Goal: Feedback & Contribution: Submit feedback/report problem

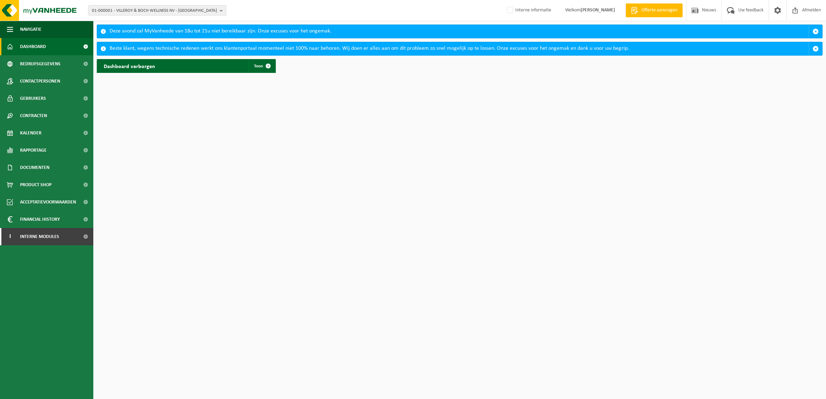
click at [132, 4] on div "01-000001 - VILLEROY & BOCH WELLNESS NV - ROESELARE 01-000001 - VILLEROY & BOCH…" at bounding box center [413, 10] width 826 height 21
click at [135, 6] on span "01-000001 - VILLEROY & BOCH WELLNESS NV - ROESELARE" at bounding box center [154, 11] width 125 height 10
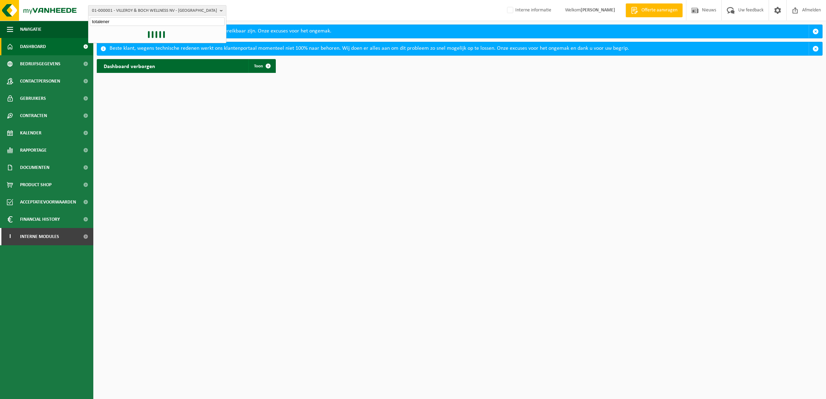
type input "totalenerg"
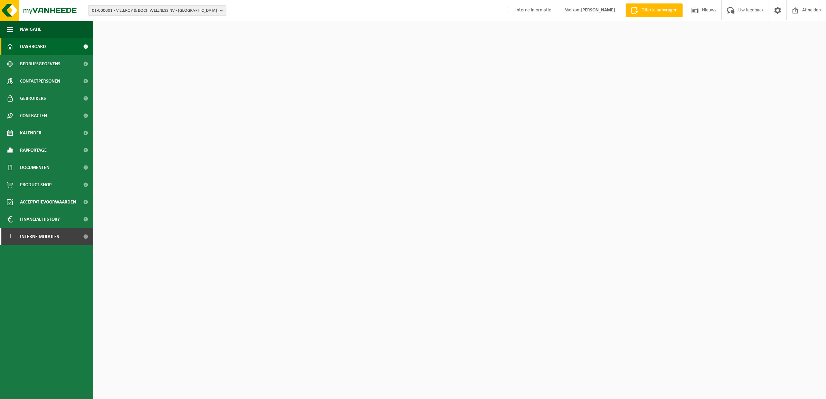
click at [123, 8] on span "01-000001 - VILLEROY & BOCH WELLNESS NV - ROESELARE" at bounding box center [154, 11] width 125 height 10
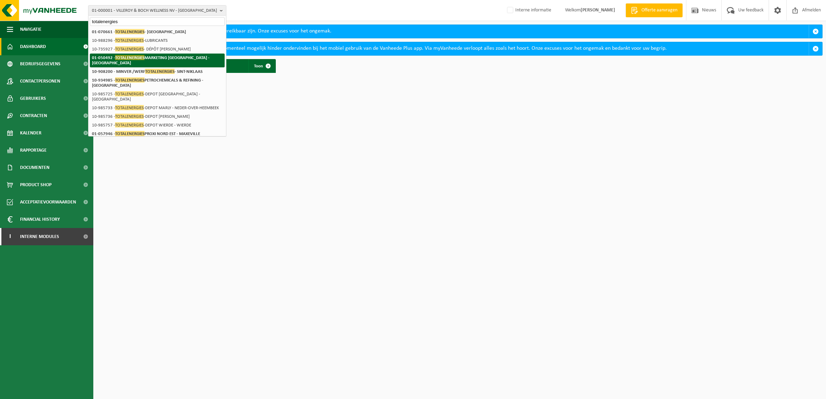
type input "totalenergies"
click at [151, 57] on strong "01-050492 - TOTALENERGIES MARKETING BELGIUM - BRUSSEL" at bounding box center [150, 60] width 117 height 10
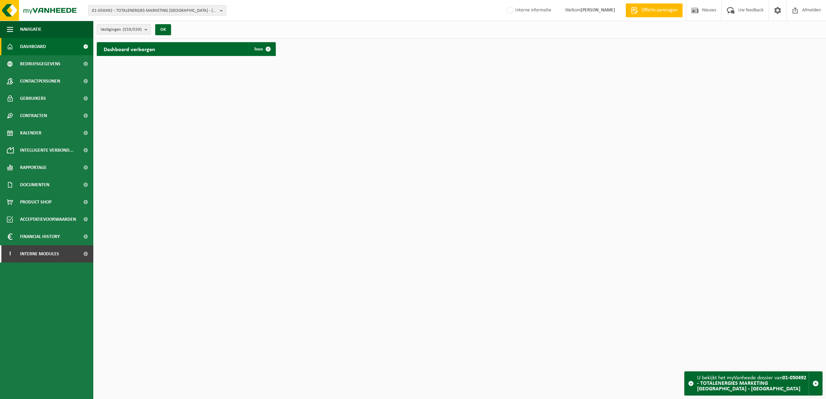
click at [222, 45] on div "Dashboard verborgen Toon" at bounding box center [186, 49] width 179 height 14
click at [267, 44] on span at bounding box center [268, 49] width 14 height 14
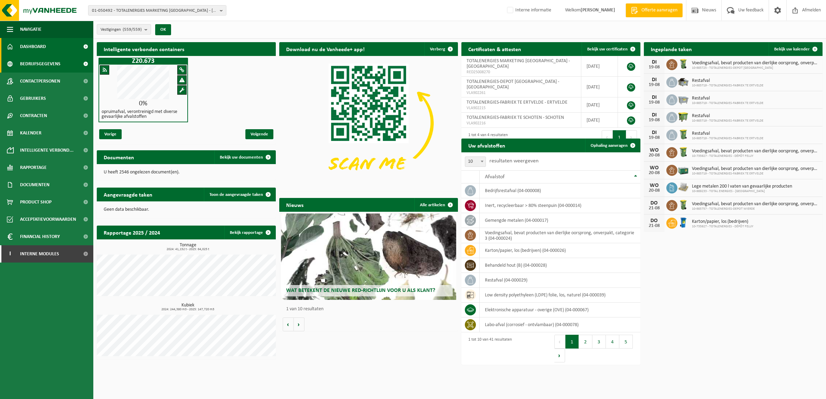
click at [37, 67] on span "Bedrijfsgegevens" at bounding box center [40, 63] width 40 height 17
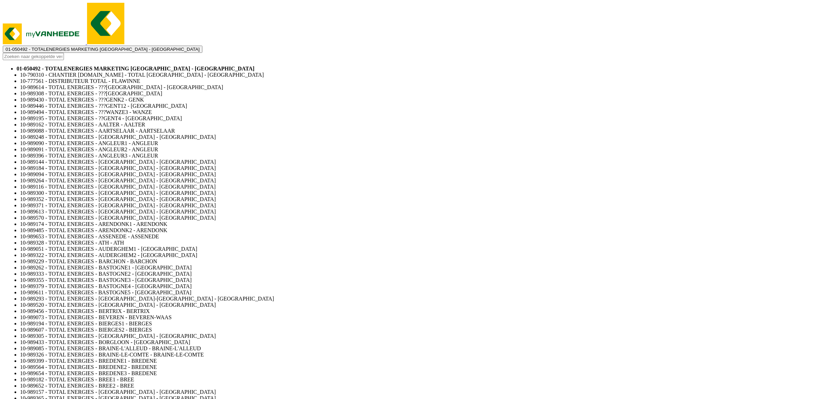
drag, startPoint x: 195, startPoint y: 54, endPoint x: 105, endPoint y: 50, distance: 89.9
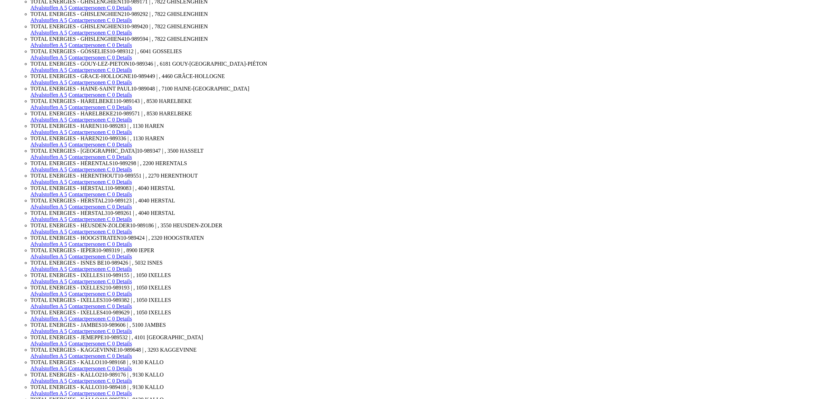
drag, startPoint x: 130, startPoint y: 201, endPoint x: 334, endPoint y: 203, distance: 204.2
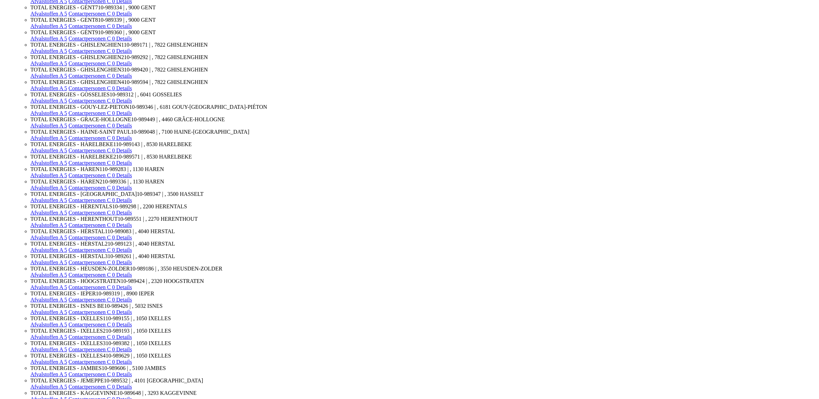
drag, startPoint x: 127, startPoint y: 164, endPoint x: 362, endPoint y: 263, distance: 255.2
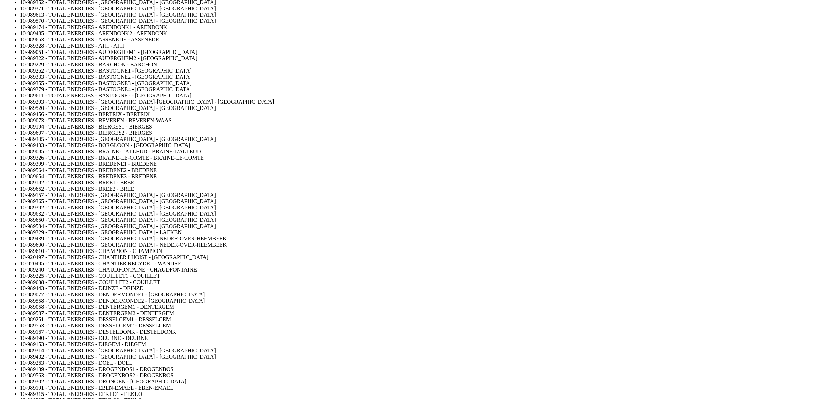
scroll to position [0, 0]
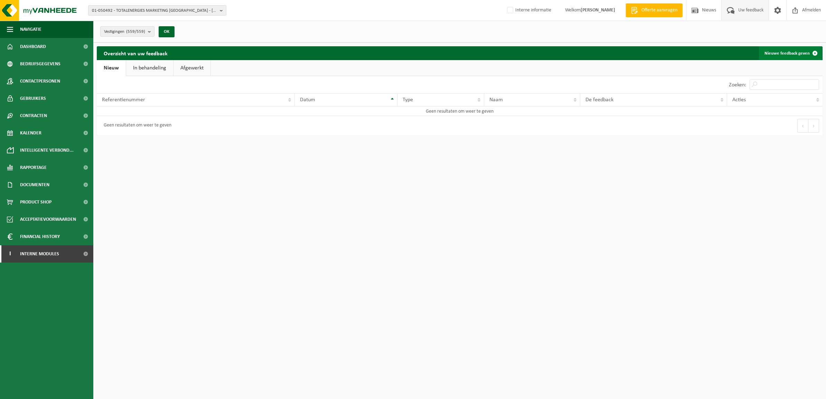
click at [775, 53] on link "Nieuwe feedback geven" at bounding box center [790, 53] width 63 height 14
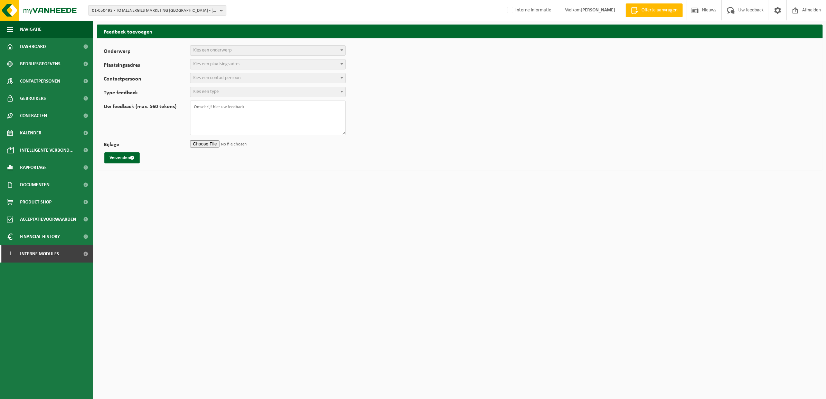
select select
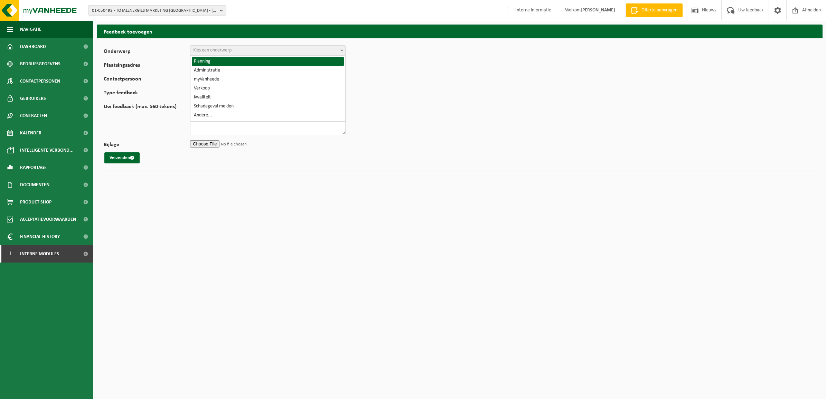
click at [338, 49] on span "Kies een onderwerp" at bounding box center [267, 51] width 155 height 10
select select "1"
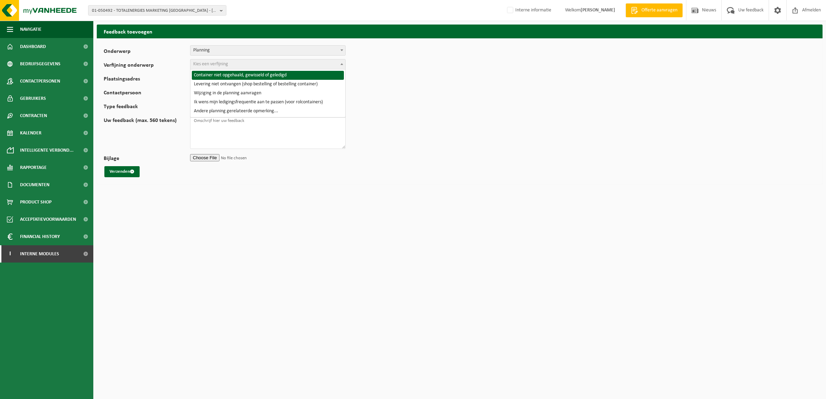
click at [272, 64] on span "Kies een verfijning" at bounding box center [267, 64] width 155 height 10
select select "2"
click at [278, 79] on span "Kies een plaatsingsadres" at bounding box center [267, 78] width 155 height 10
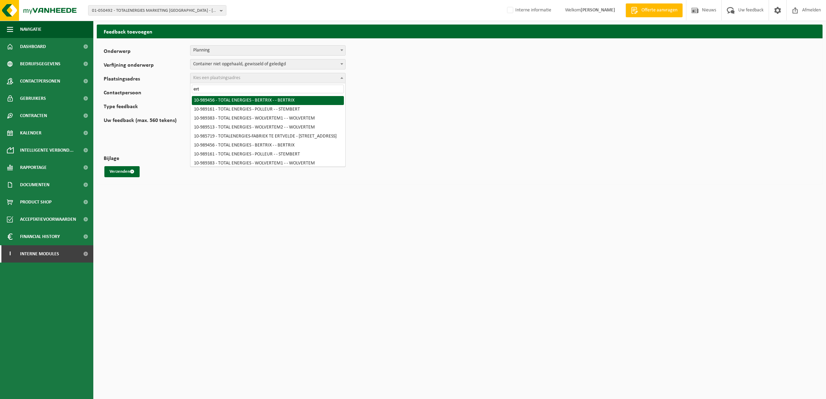
type input "ert"
select select "168491"
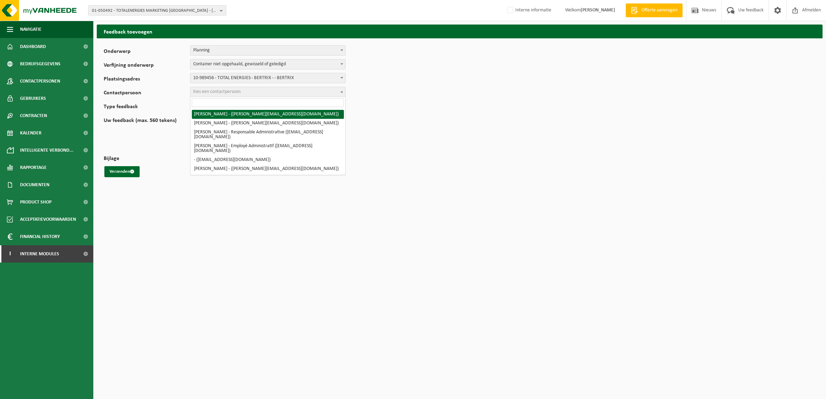
click at [260, 90] on span "Kies een contactpersoon" at bounding box center [267, 92] width 155 height 10
select select "3059"
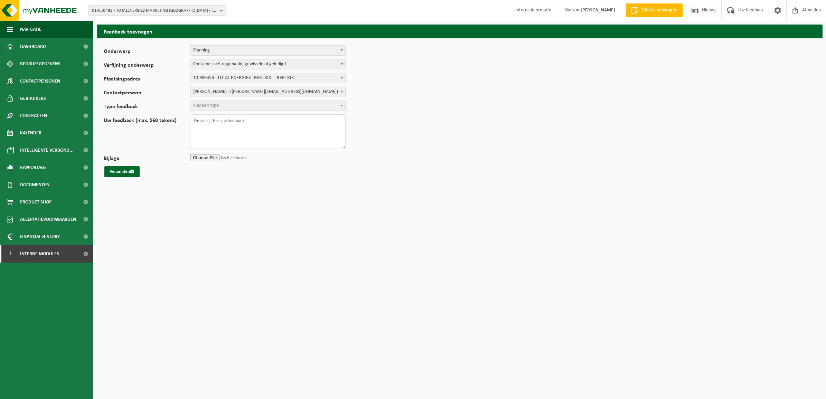
click at [227, 106] on span "Kies een type" at bounding box center [267, 106] width 155 height 10
select select "COM"
click at [227, 121] on textarea "Uw feedback (max. 560 tekens)" at bounding box center [267, 131] width 155 height 35
type textarea "papier en karton niet opgehaald"
click at [235, 50] on span "Planning" at bounding box center [267, 51] width 155 height 10
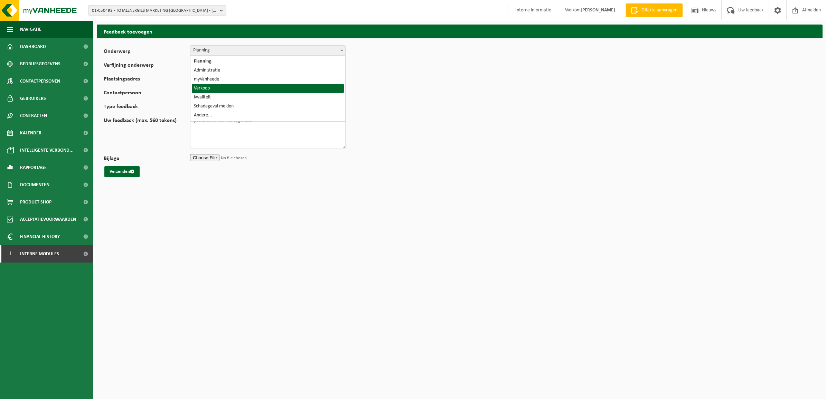
select select "19"
select select
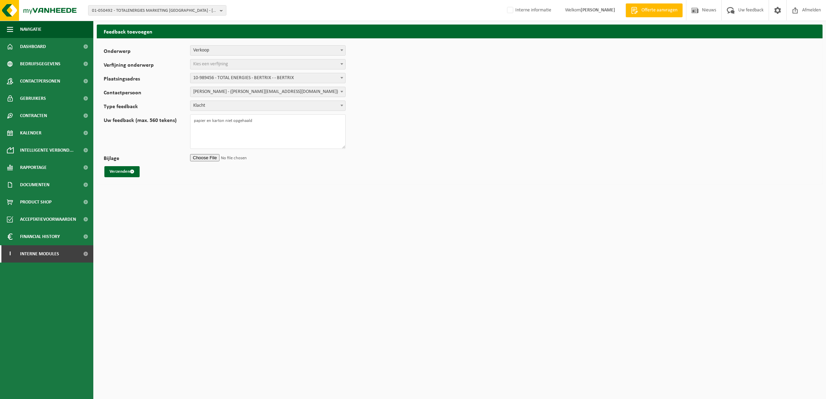
click at [219, 104] on span "Klacht" at bounding box center [267, 106] width 155 height 10
select select "QUE"
drag, startPoint x: 267, startPoint y: 127, endPoint x: 141, endPoint y: 125, distance: 126.1
click at [147, 124] on div "Uw feedback (max. 560 tekens) papier en karton niet opgehaald" at bounding box center [228, 131] width 249 height 35
type textarea "zijn al jullie verkopers zo knap?"
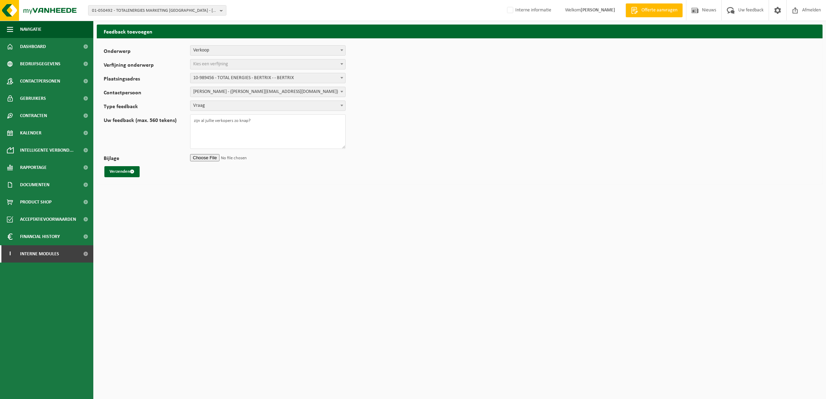
click at [306, 48] on span "Verkoop" at bounding box center [267, 51] width 155 height 10
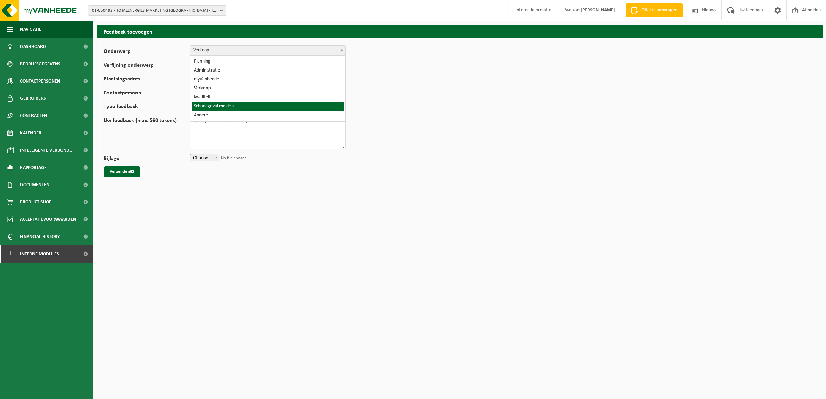
select select "31"
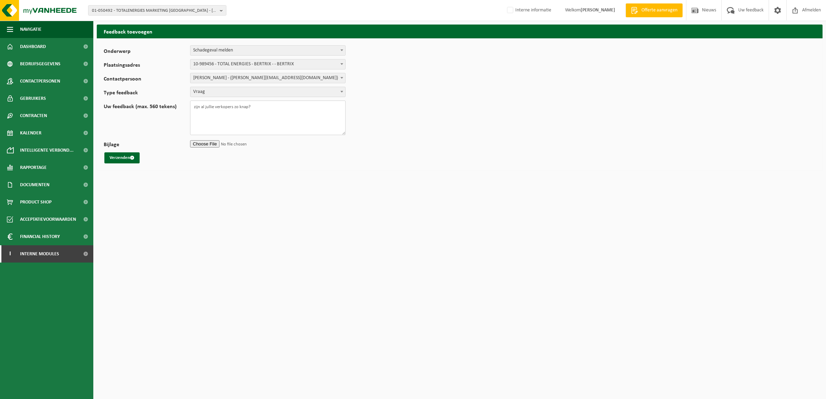
drag, startPoint x: 259, startPoint y: 116, endPoint x: 139, endPoint y: 108, distance: 120.5
click at [139, 108] on div "Uw feedback (max. 560 tekens) zijn al jullie verkopers zo knap?" at bounding box center [228, 118] width 249 height 35
type textarea "brolcontzainers"
click at [207, 92] on span "Vraag" at bounding box center [267, 92] width 155 height 10
click at [245, 53] on span "Schadegeval melden" at bounding box center [267, 51] width 155 height 10
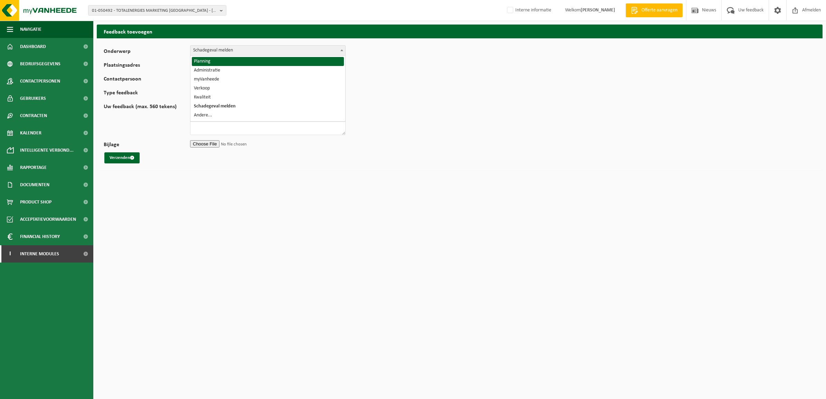
select select "1"
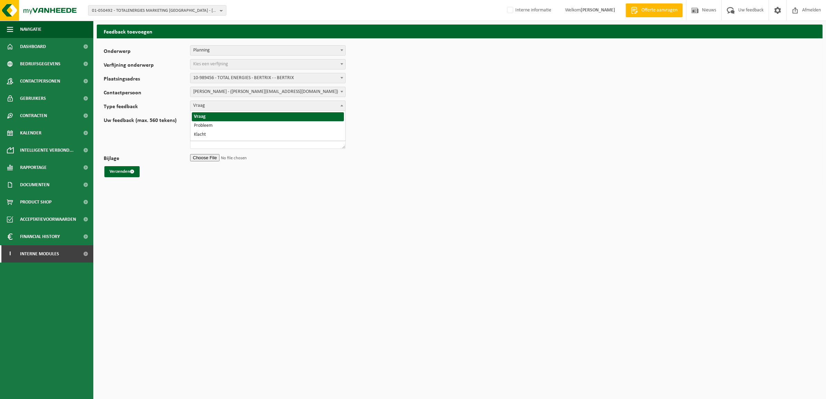
click at [232, 106] on span "Vraag" at bounding box center [267, 106] width 155 height 10
click at [689, 156] on form "Onderwerp Planning Administratie myVanheede Verkoop Kwaliteit Schadegeval melde…" at bounding box center [460, 111] width 712 height 132
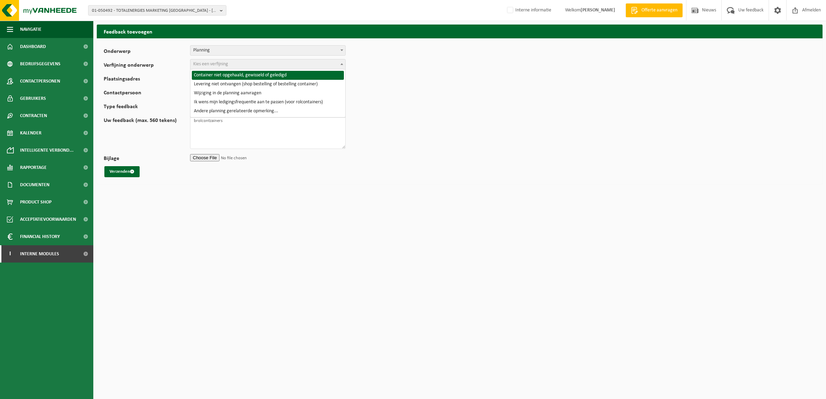
click at [239, 64] on span "Kies een verfijning" at bounding box center [267, 64] width 155 height 10
select select "2"
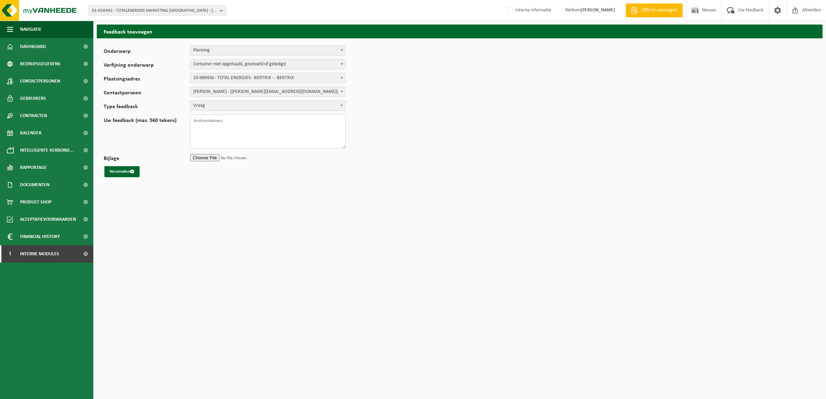
click at [244, 121] on textarea "brolcontzainers" at bounding box center [267, 131] width 155 height 35
type textarea "b"
type textarea "pk niet opgehaald"
click at [212, 106] on span "Vraag" at bounding box center [267, 106] width 155 height 10
select select "COM"
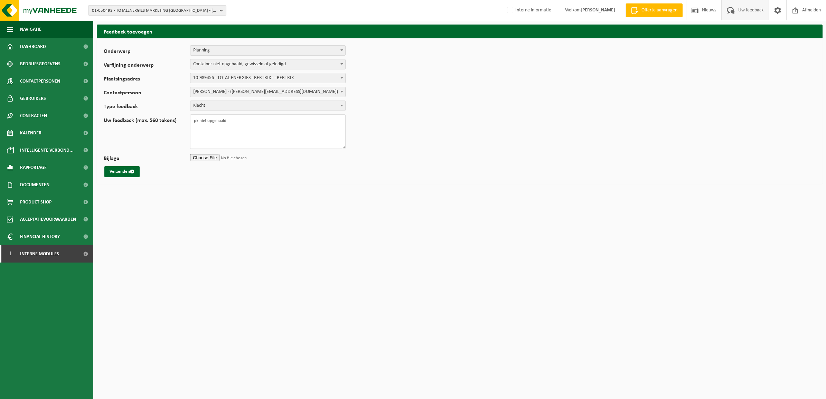
click at [743, 13] on span "Uw feedback" at bounding box center [750, 10] width 29 height 20
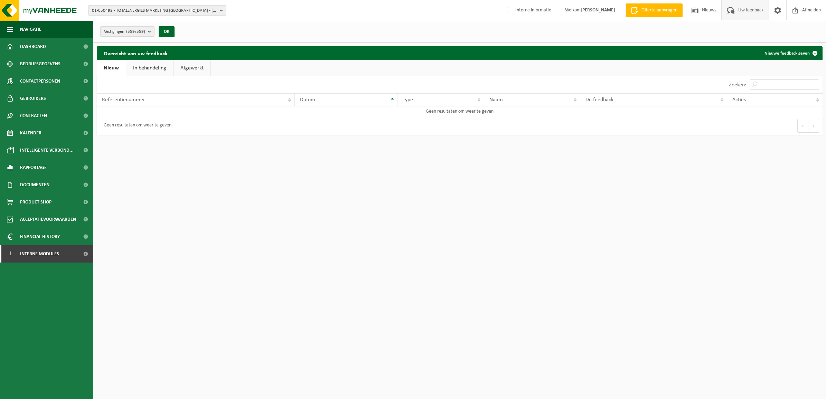
click at [153, 69] on link "In behandeling" at bounding box center [149, 68] width 47 height 16
click at [44, 50] on span "Dashboard" at bounding box center [33, 46] width 26 height 17
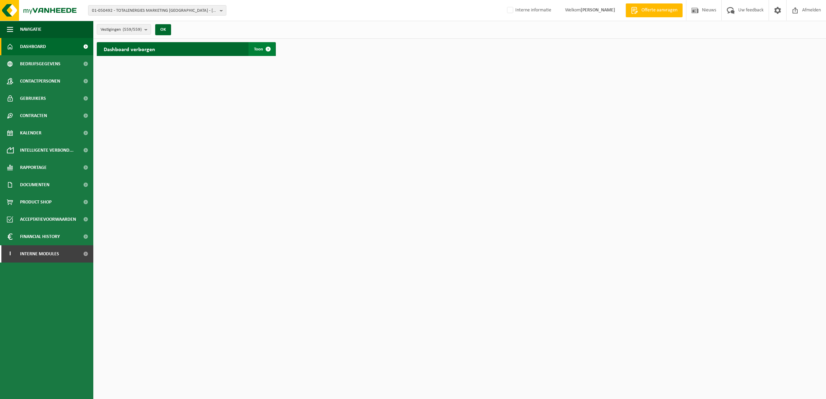
click at [258, 54] on link "Toon" at bounding box center [261, 49] width 27 height 14
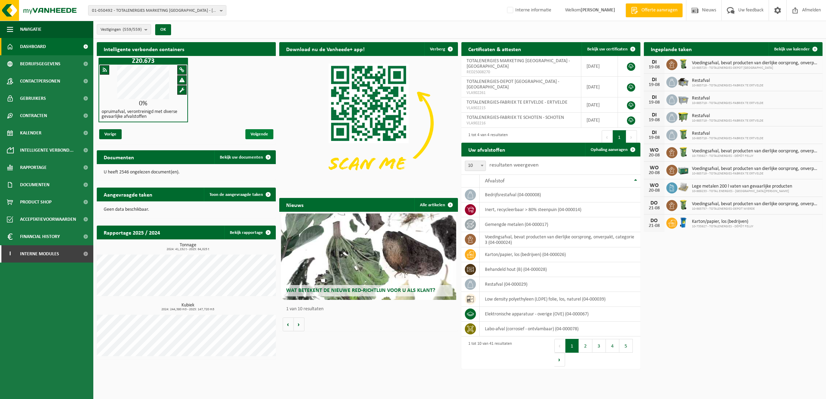
click at [247, 130] on span "Volgende" at bounding box center [259, 134] width 28 height 10
click at [251, 134] on span "Volgende" at bounding box center [259, 134] width 28 height 10
click at [112, 133] on span "Vorige" at bounding box center [110, 134] width 22 height 10
click at [144, 26] on button "Vestigingen (559/559)" at bounding box center [124, 29] width 54 height 10
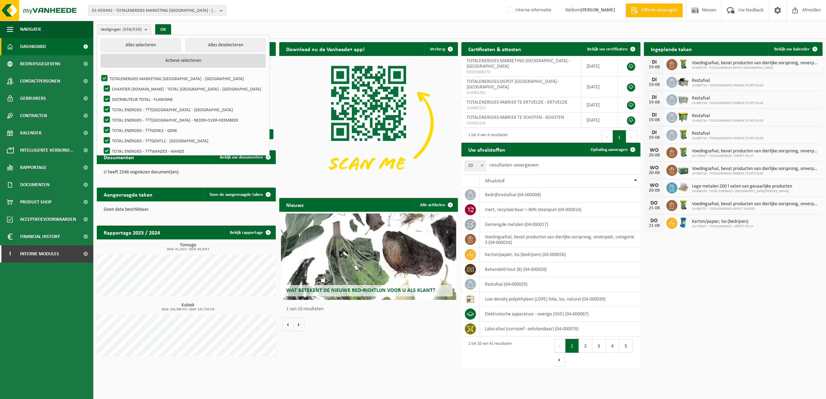
drag, startPoint x: 219, startPoint y: 39, endPoint x: 233, endPoint y: 67, distance: 30.9
click at [219, 40] on button "Alles deselecteren" at bounding box center [225, 45] width 80 height 14
checkbox input "false"
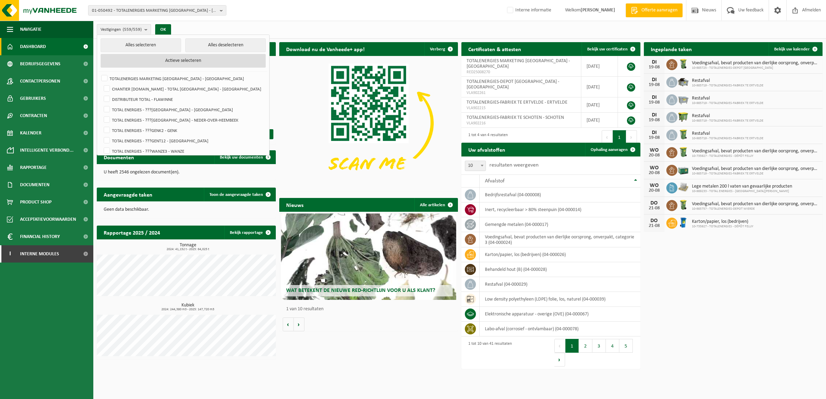
checkbox input "false"
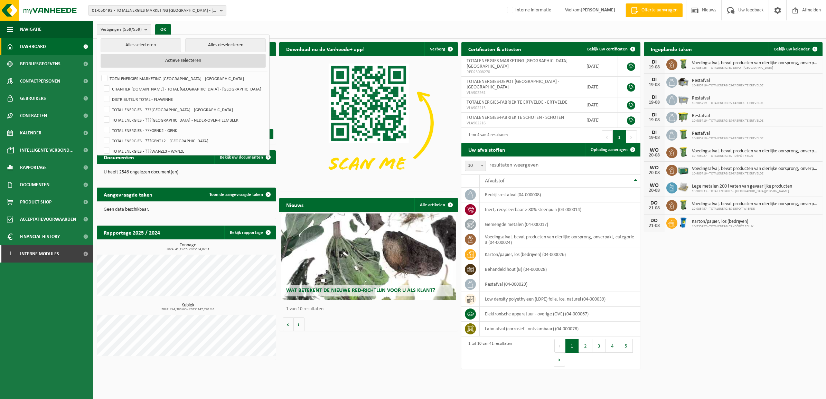
checkbox input "false"
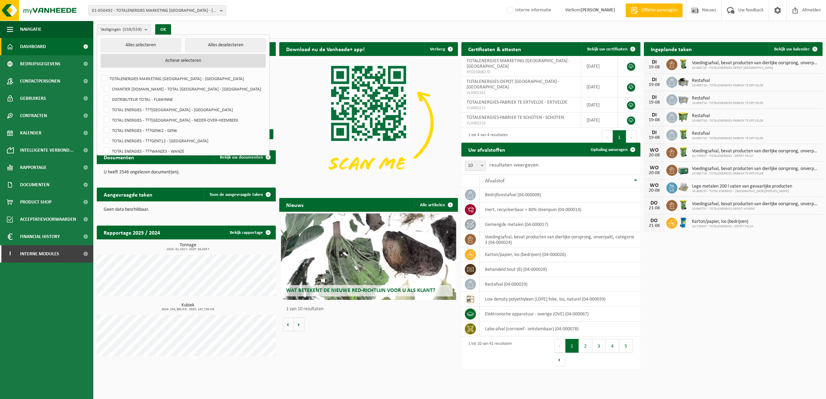
checkbox input "false"
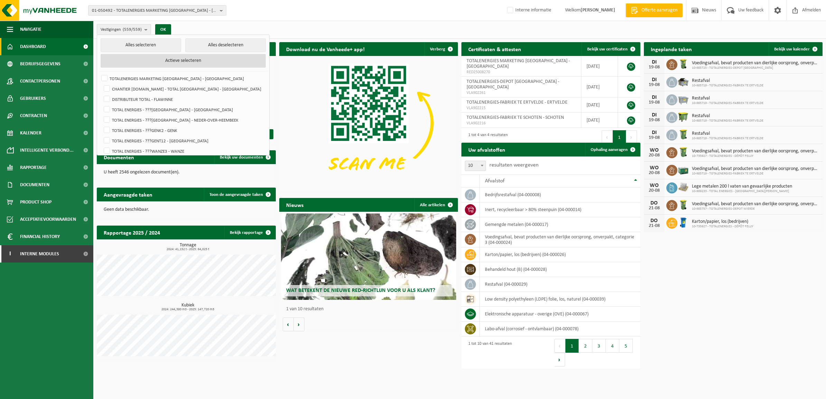
checkbox input "false"
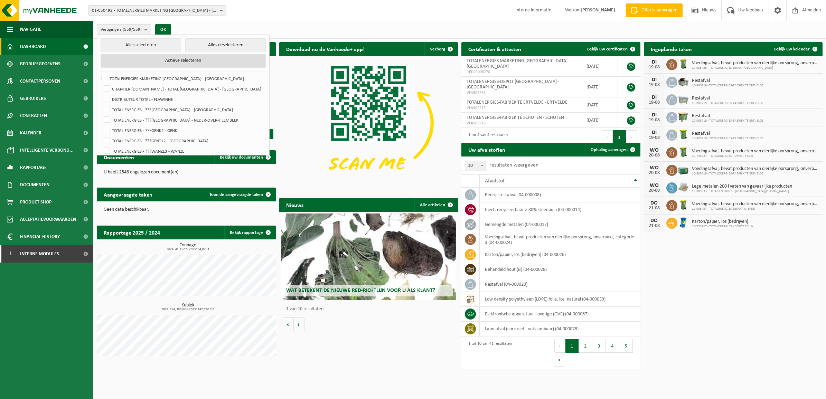
checkbox input "false"
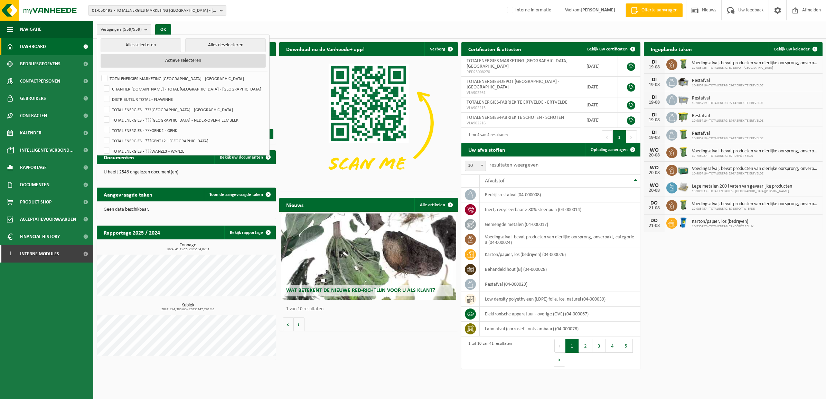
checkbox input "false"
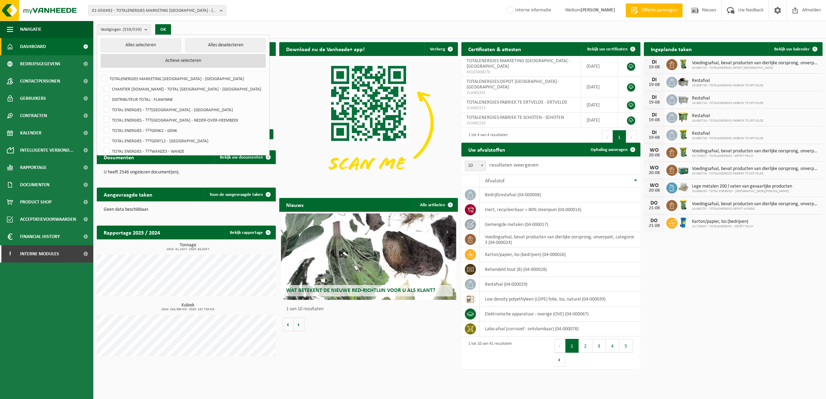
checkbox input "false"
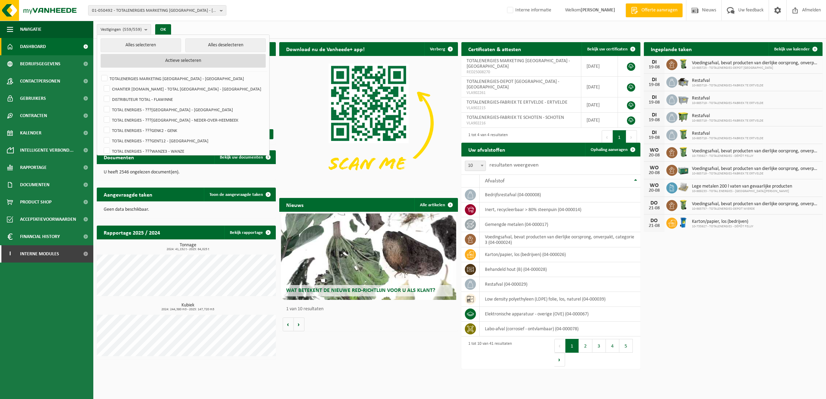
checkbox input "false"
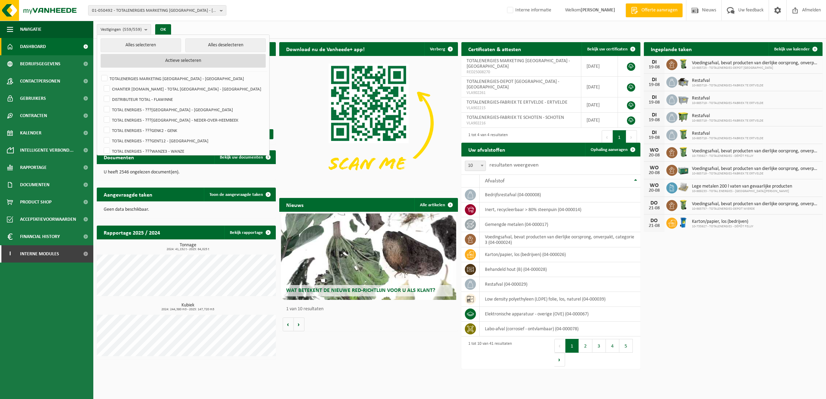
checkbox input "false"
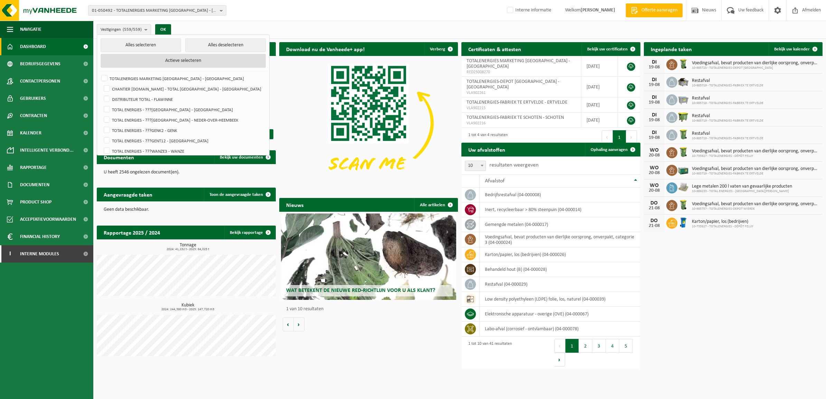
checkbox input "false"
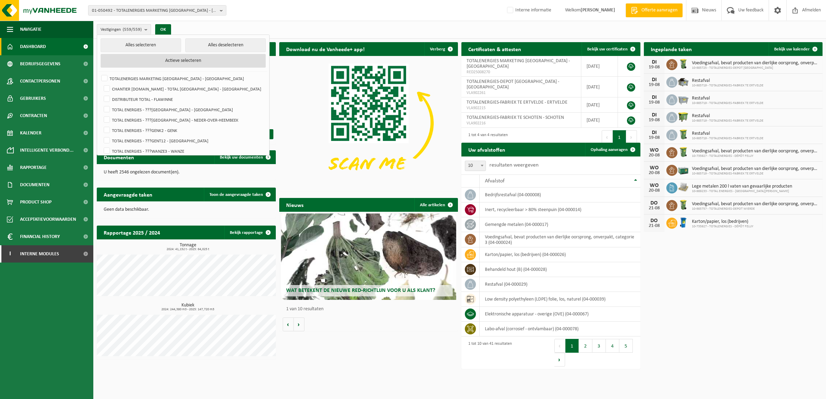
checkbox input "false"
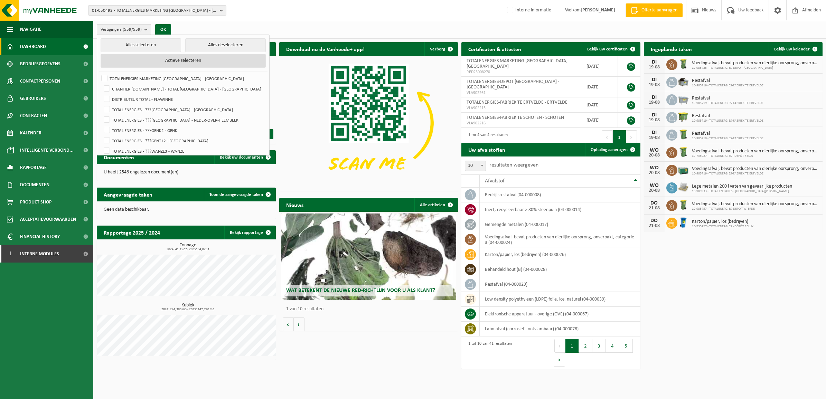
checkbox input "false"
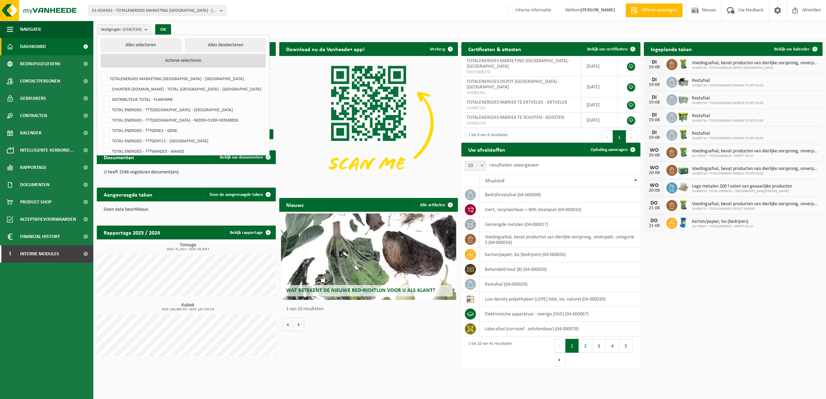
checkbox input "false"
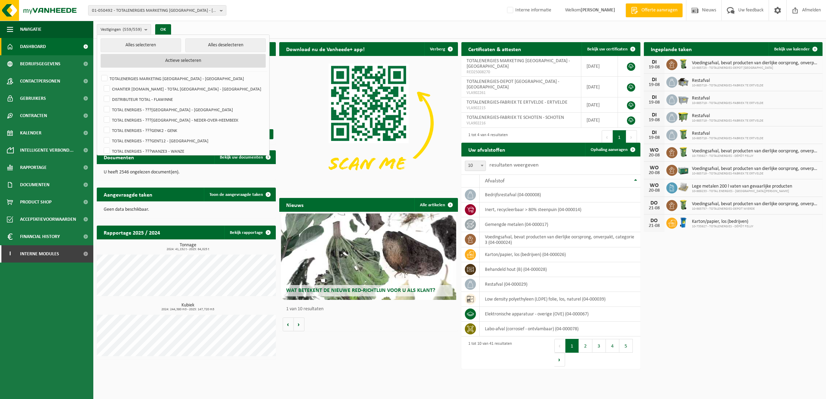
checkbox input "false"
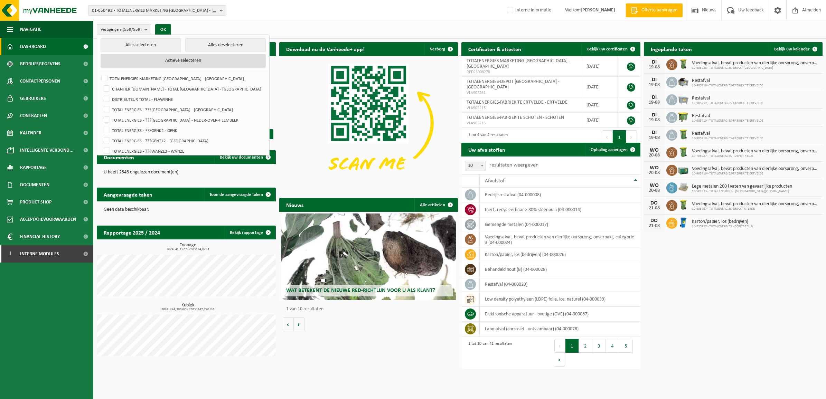
checkbox input "false"
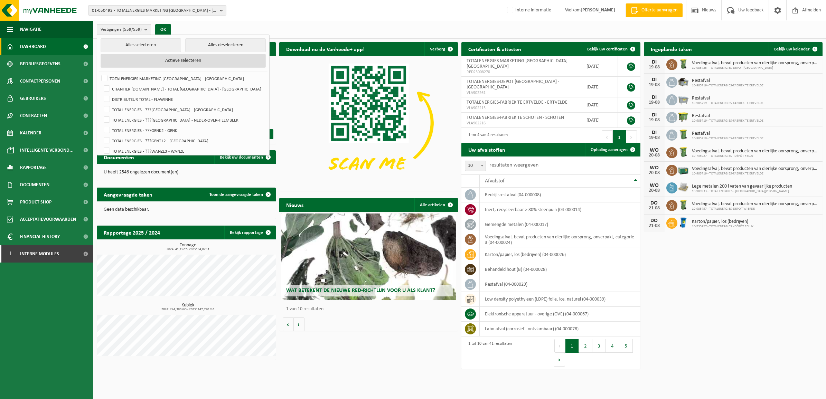
checkbox input "false"
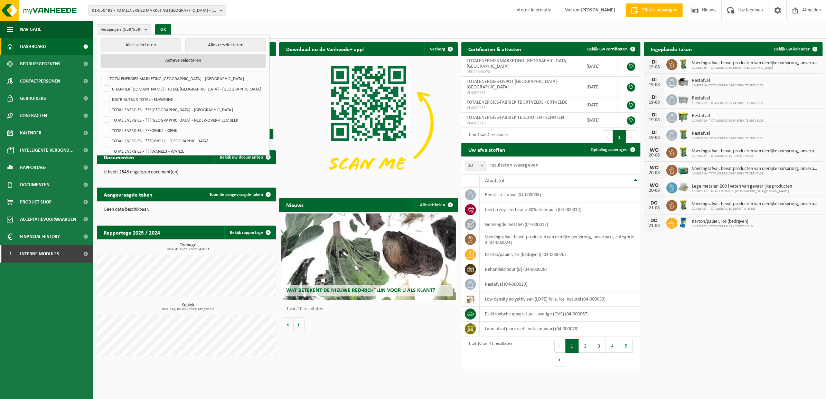
checkbox input "false"
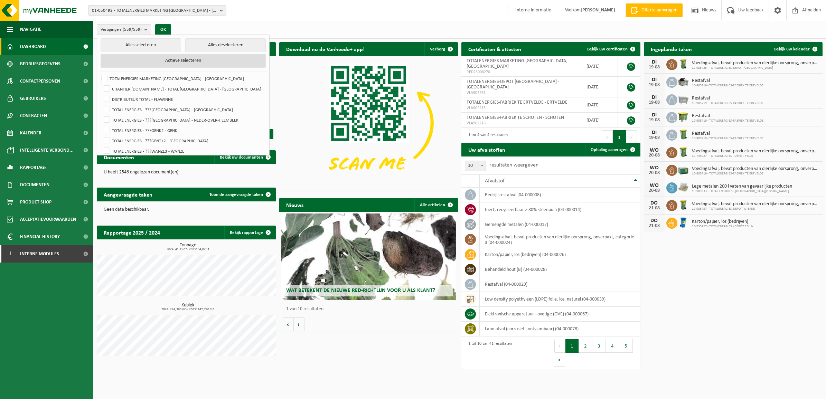
checkbox input "false"
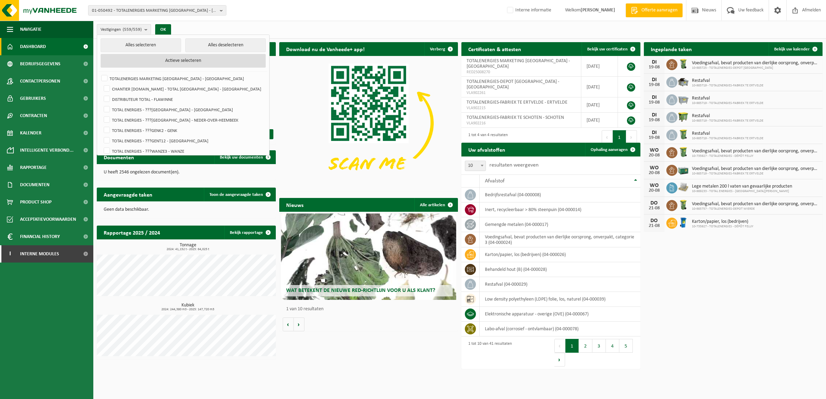
checkbox input "false"
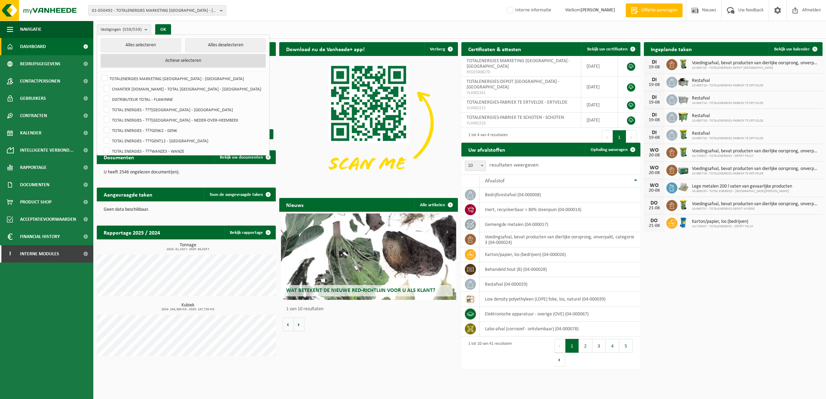
checkbox input "false"
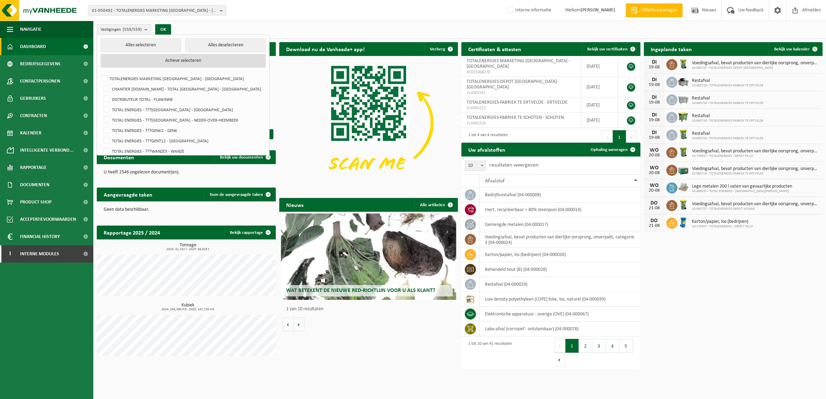
checkbox input "false"
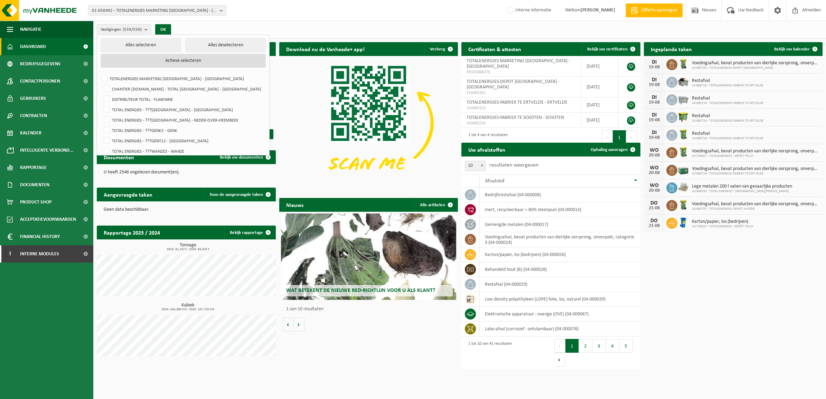
checkbox input "false"
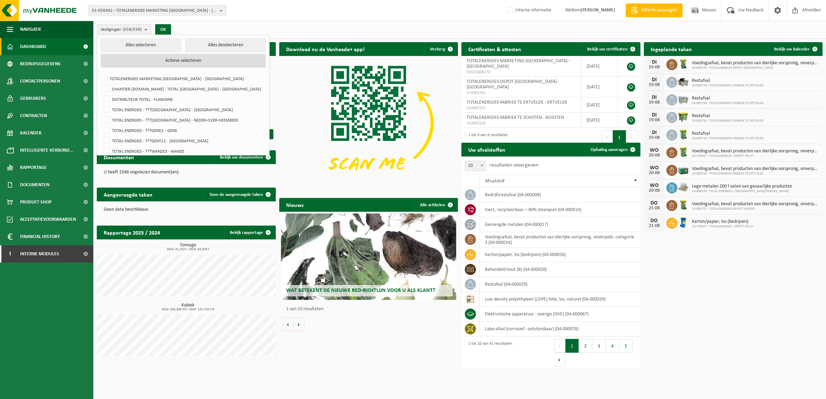
checkbox input "false"
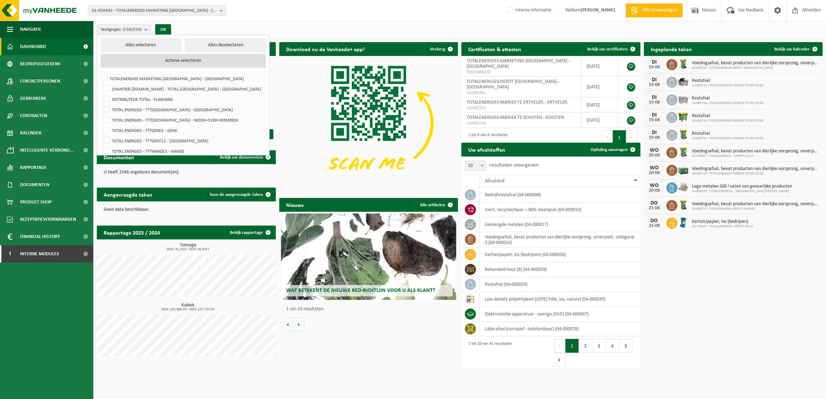
checkbox input "false"
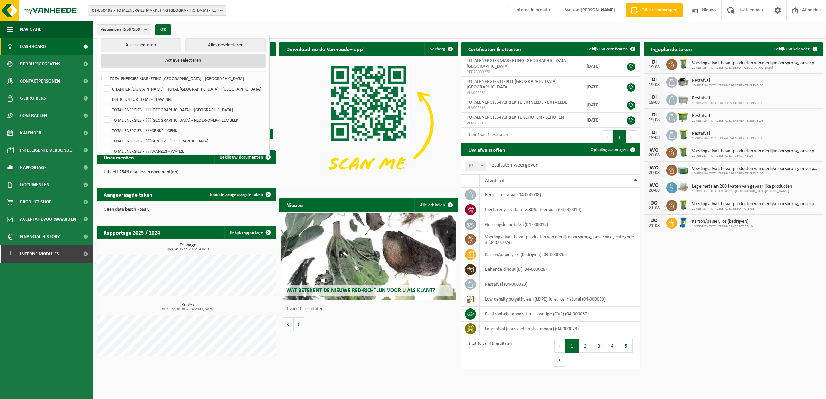
checkbox input "false"
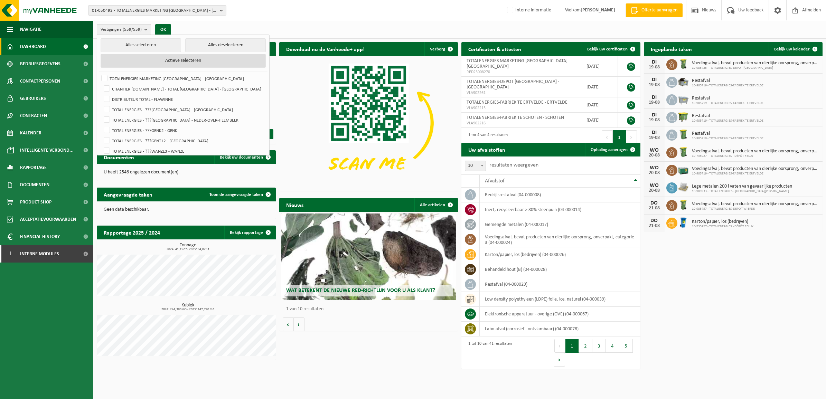
checkbox input "false"
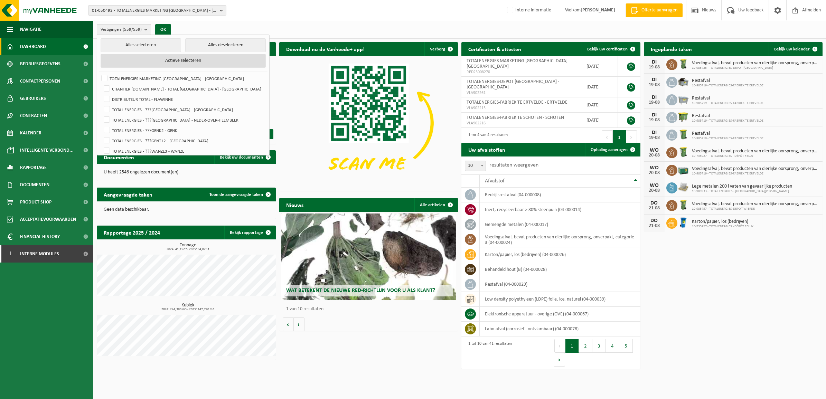
checkbox input "false"
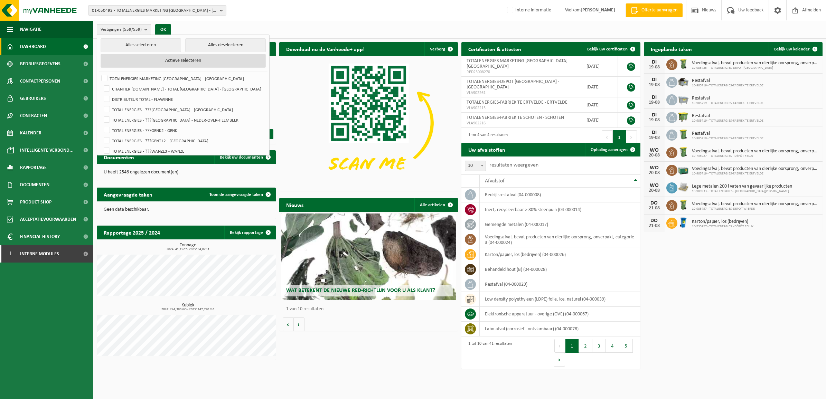
checkbox input "false"
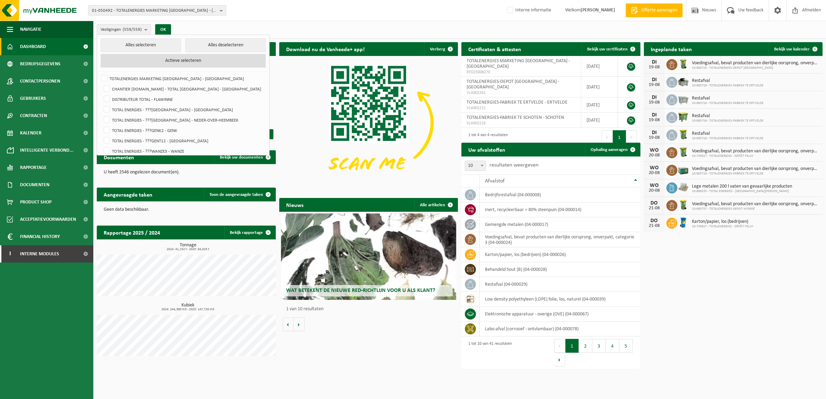
checkbox input "false"
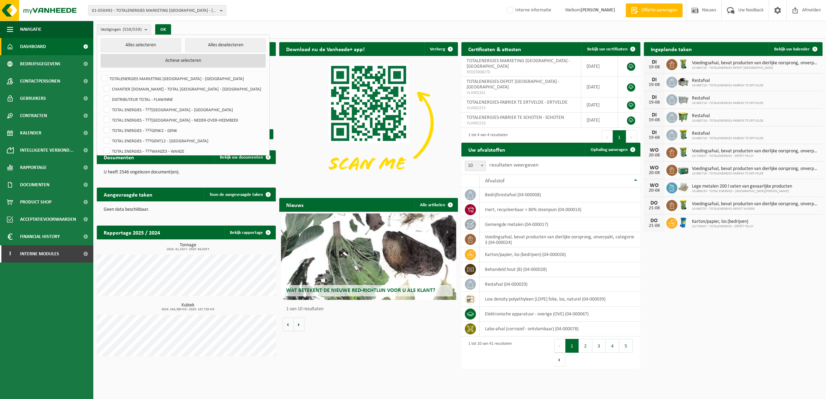
checkbox input "false"
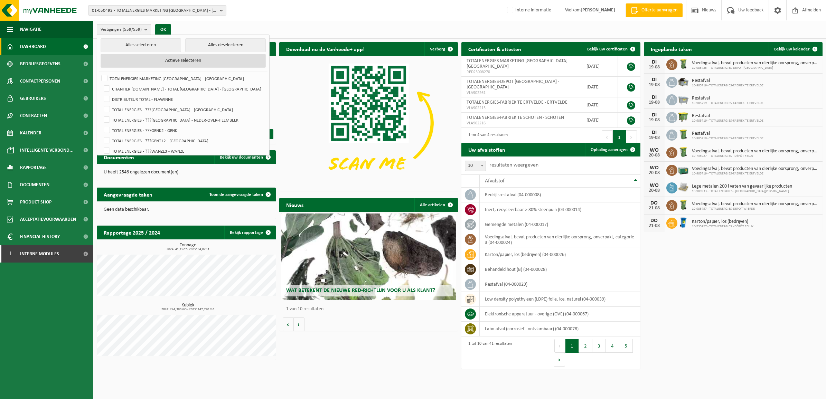
checkbox input "false"
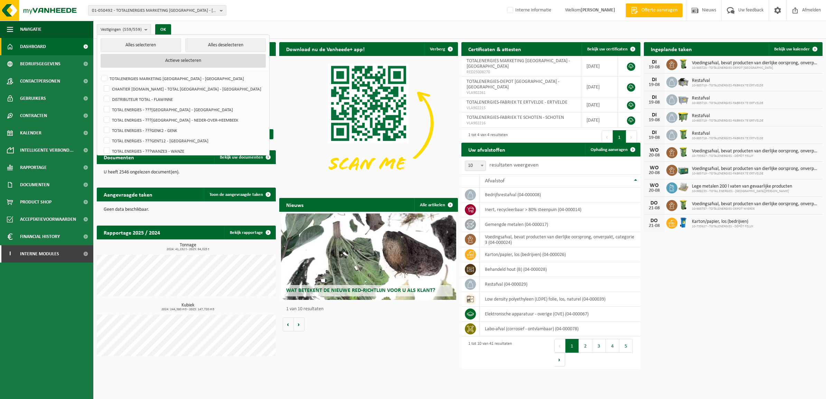
checkbox input "false"
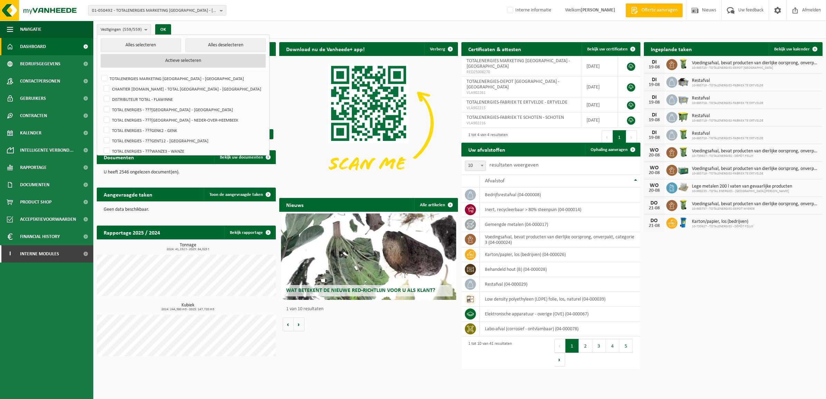
checkbox input "false"
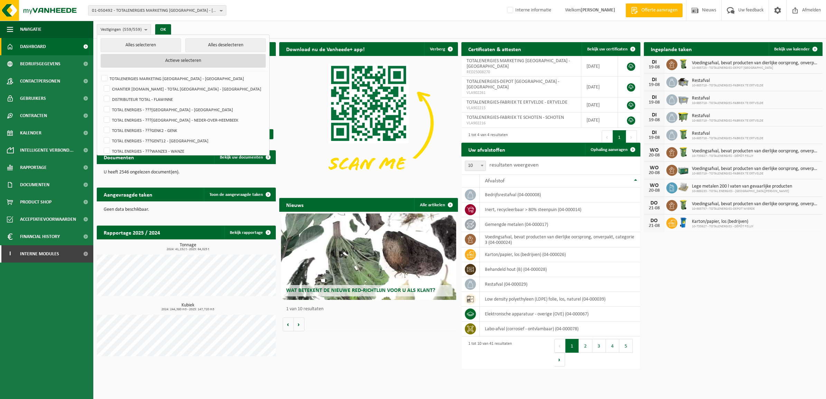
checkbox input "false"
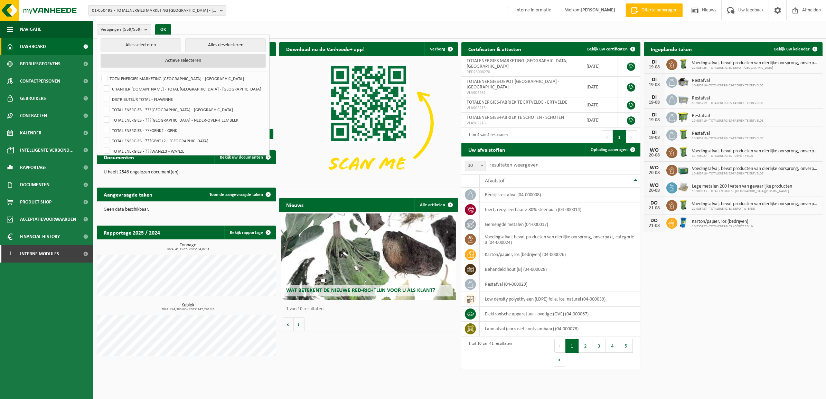
checkbox input "false"
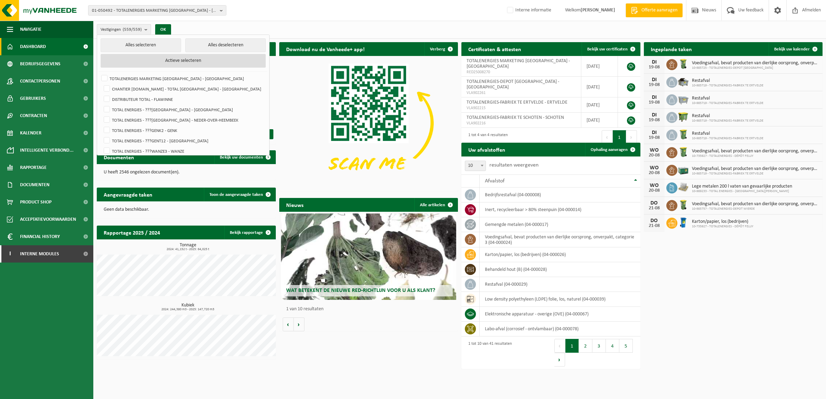
checkbox input "false"
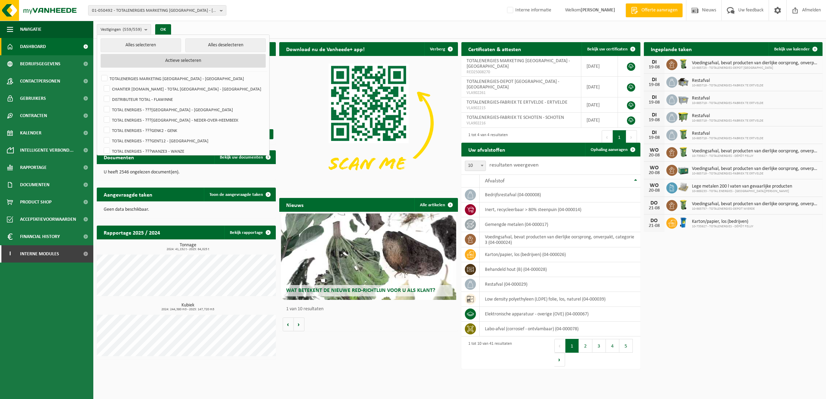
checkbox input "false"
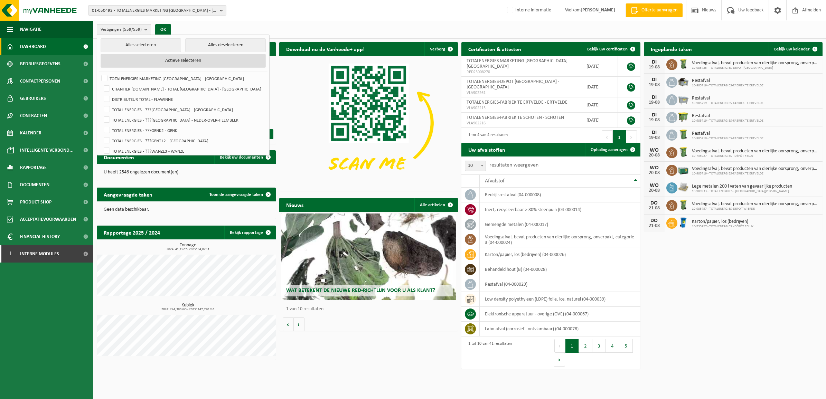
checkbox input "false"
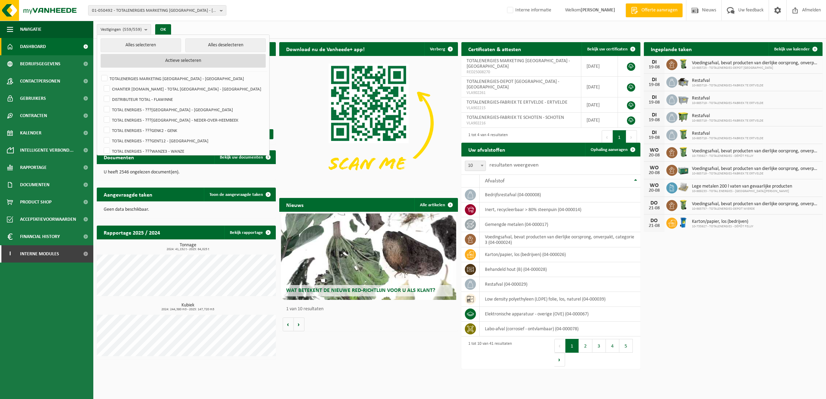
checkbox input "false"
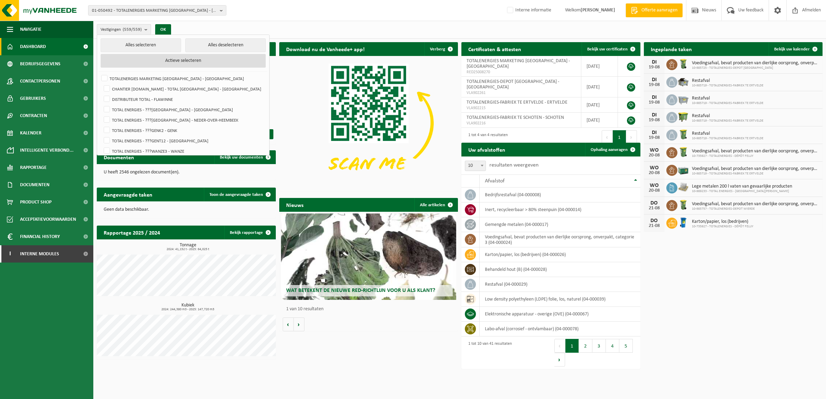
checkbox input "false"
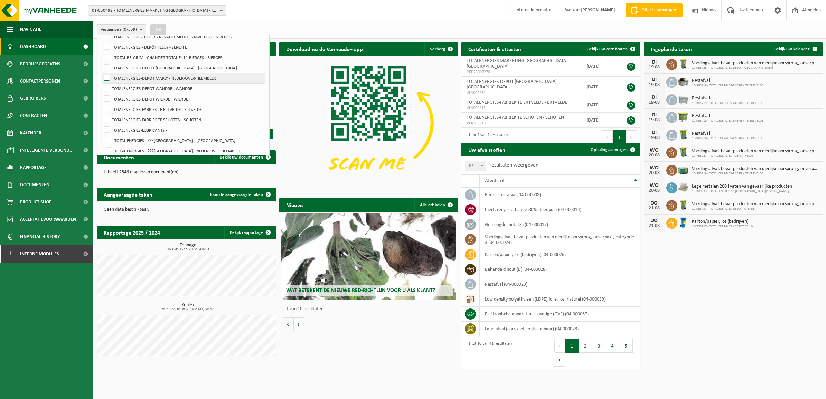
scroll to position [2928, 0]
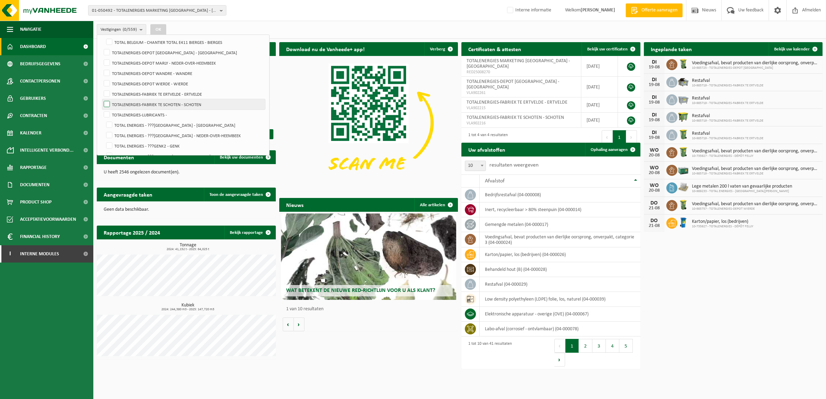
click at [158, 102] on label "TOTALENERGIES-FABRIEK TE SCHOTEN - SCHOTEN" at bounding box center [183, 104] width 163 height 10
click at [101, 99] on input "TOTALENERGIES-FABRIEK TE SCHOTEN - SCHOTEN" at bounding box center [101, 99] width 0 height 0
click at [173, 96] on label "TOTALENERGIES-FABRIEK TE ERTVELDE - ERTVELDE" at bounding box center [183, 94] width 163 height 10
click at [101, 89] on input "TOTALENERGIES-FABRIEK TE ERTVELDE - ERTVELDE" at bounding box center [101, 88] width 0 height 0
click at [158, 95] on label "TOTALENERGIES-FABRIEK TE ERTVELDE - ERTVELDE" at bounding box center [183, 94] width 163 height 10
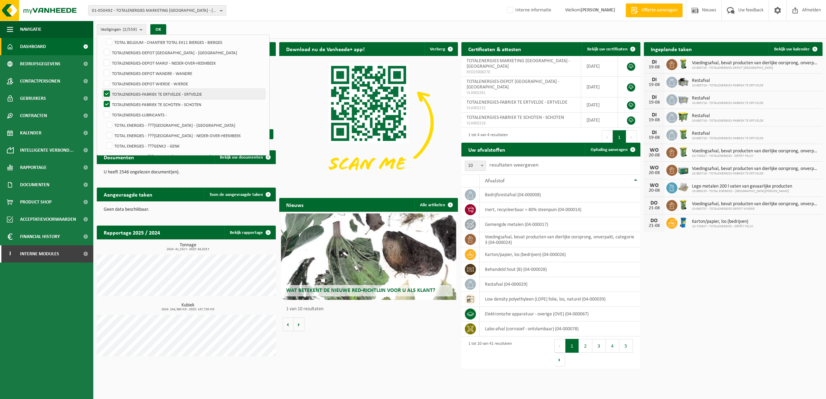
click at [101, 89] on input "TOTALENERGIES-FABRIEK TE ERTVELDE - ERTVELDE" at bounding box center [101, 88] width 0 height 0
click at [158, 25] on button "OK" at bounding box center [158, 29] width 16 height 11
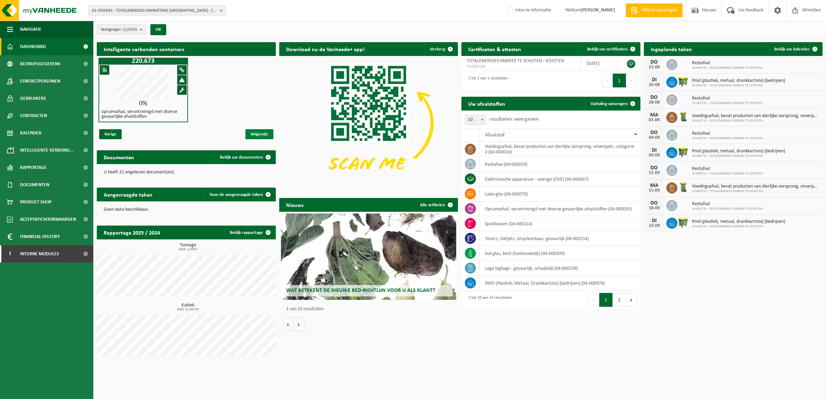
click at [255, 134] on span "Volgende" at bounding box center [259, 134] width 28 height 10
